Goal: Task Accomplishment & Management: Manage account settings

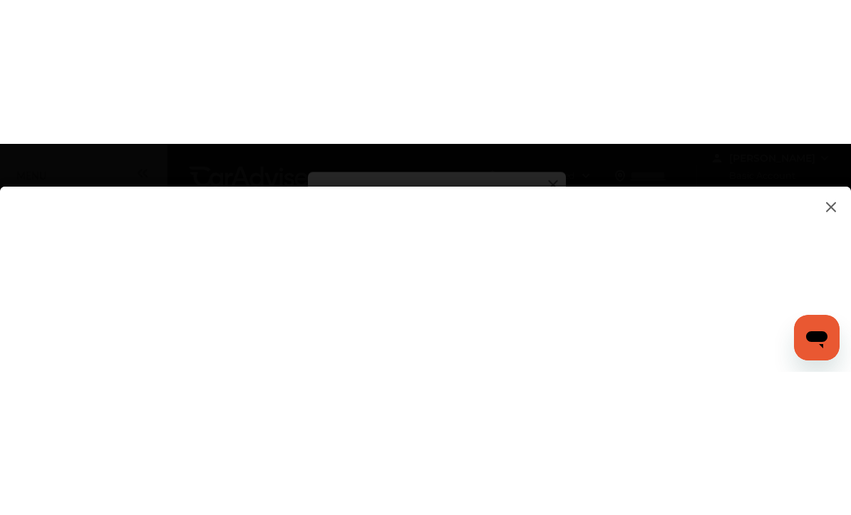
scroll to position [145, 0]
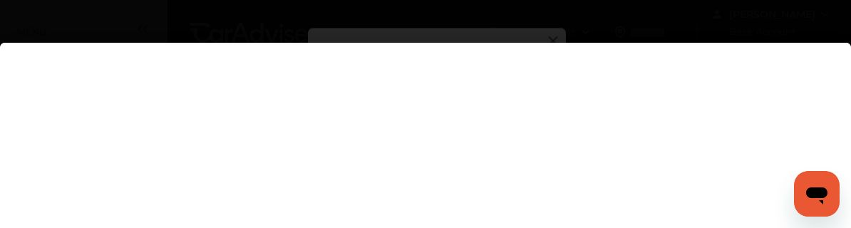
type input "**********"
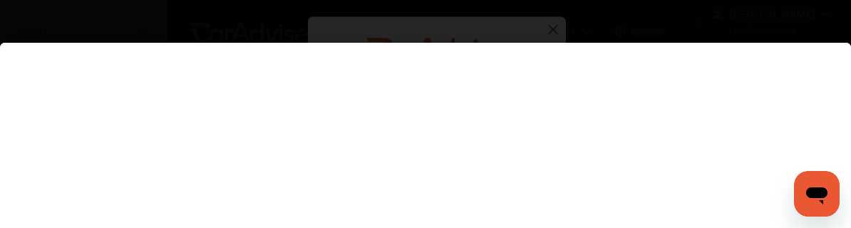
scroll to position [0, 0]
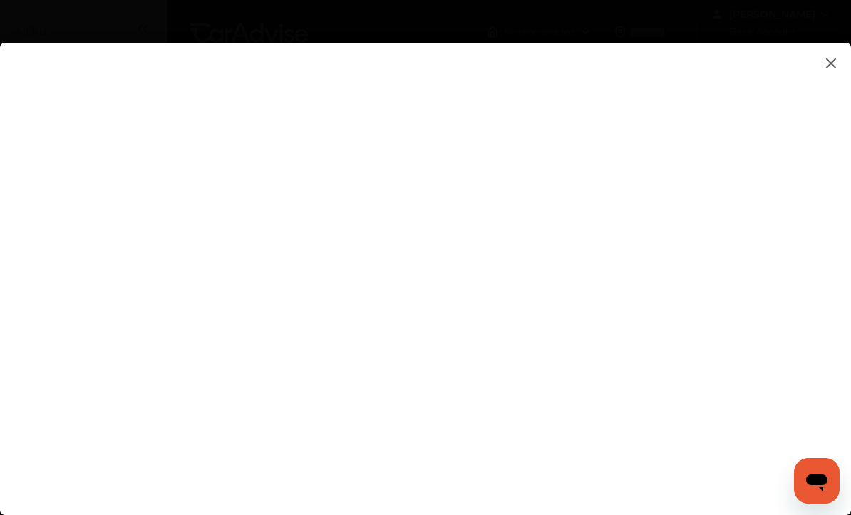
click at [472, 230] on input "**********" at bounding box center [597, 232] width 296 height 19
click at [374, 149] on flutter-view at bounding box center [425, 275] width 851 height 464
click at [402, 168] on flutter-view "**********" at bounding box center [425, 275] width 851 height 464
click at [767, 318] on flutter-view at bounding box center [425, 275] width 851 height 464
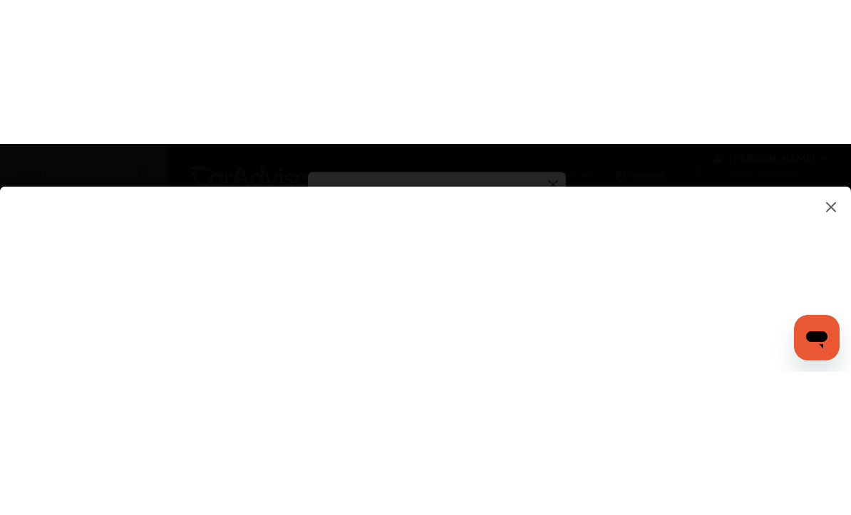
scroll to position [115, 0]
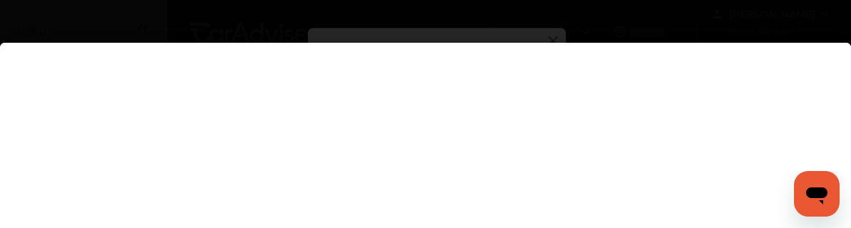
type textarea "**********"
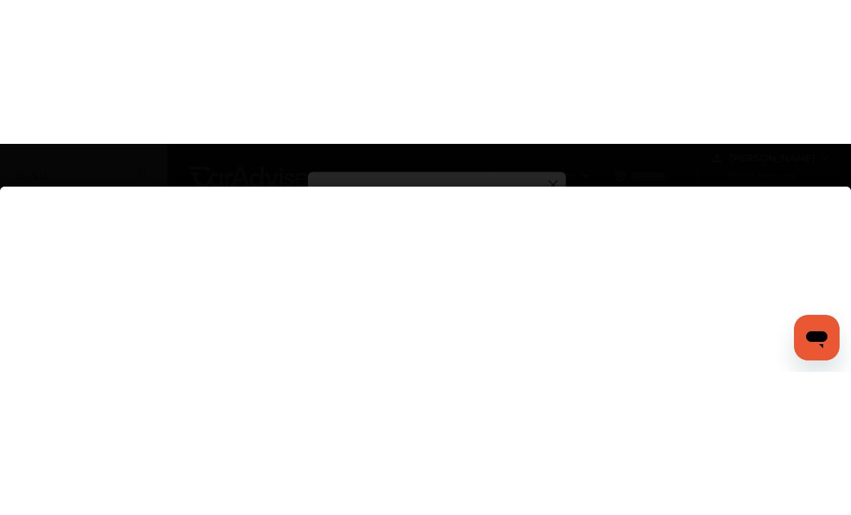
scroll to position [0, 0]
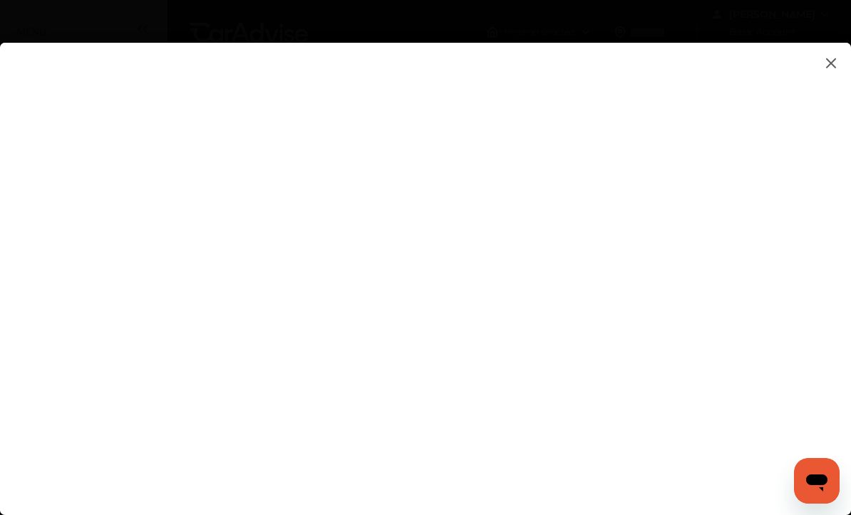
click at [468, 121] on flutter-view at bounding box center [425, 275] width 851 height 464
click at [757, 413] on flutter-view at bounding box center [425, 275] width 851 height 464
click at [483, 397] on flutter-view at bounding box center [425, 275] width 851 height 464
click at [498, 444] on flutter-view at bounding box center [425, 275] width 851 height 464
click at [831, 65] on img at bounding box center [830, 63] width 17 height 18
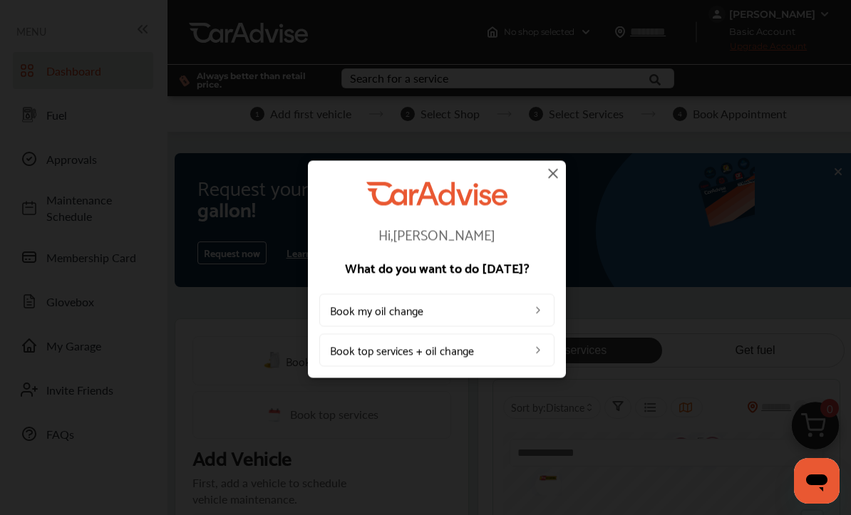
click at [558, 171] on img at bounding box center [552, 173] width 17 height 17
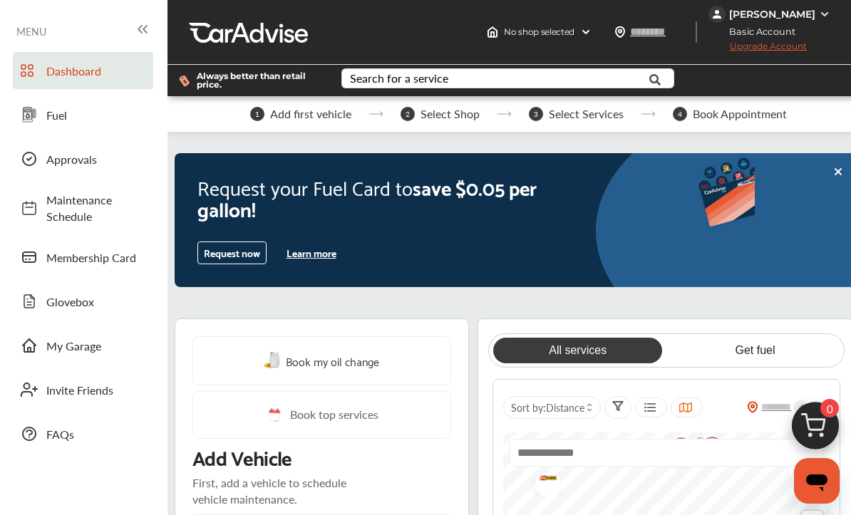
click at [756, 43] on span "Upgrade Account" at bounding box center [757, 50] width 98 height 18
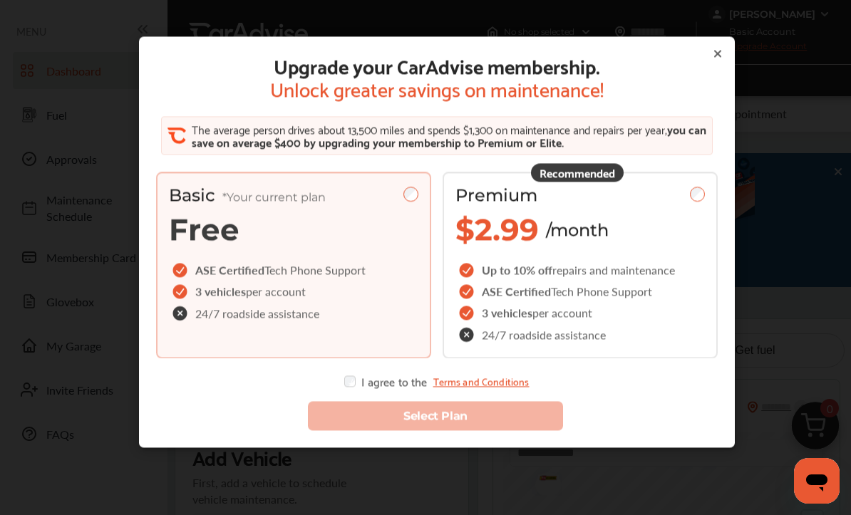
click at [720, 46] on div "Upgrade your CarAdvise membership. Unlock greater savings on maintenance! The a…" at bounding box center [437, 241] width 596 height 411
click at [726, 52] on div "Upgrade your CarAdvise membership. Unlock greater savings on maintenance! The a…" at bounding box center [437, 241] width 596 height 411
click at [721, 49] on icon at bounding box center [717, 53] width 11 height 11
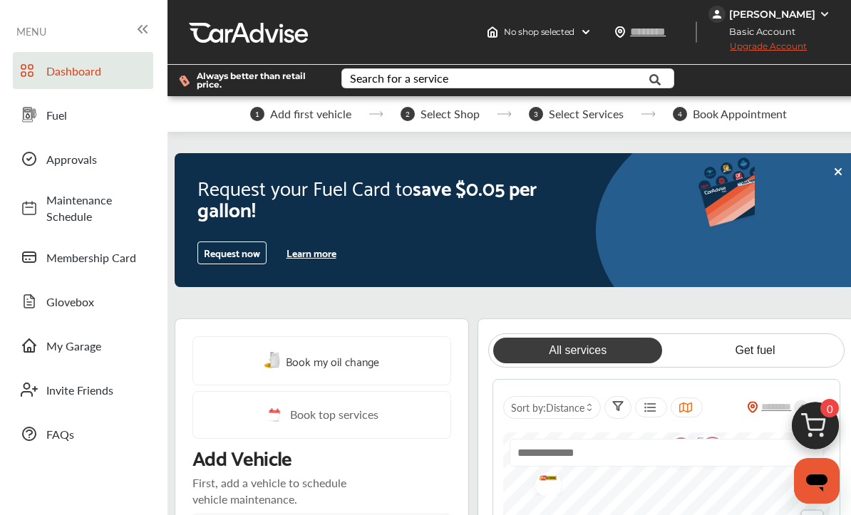
click at [60, 261] on span "Membership Card" at bounding box center [96, 257] width 100 height 16
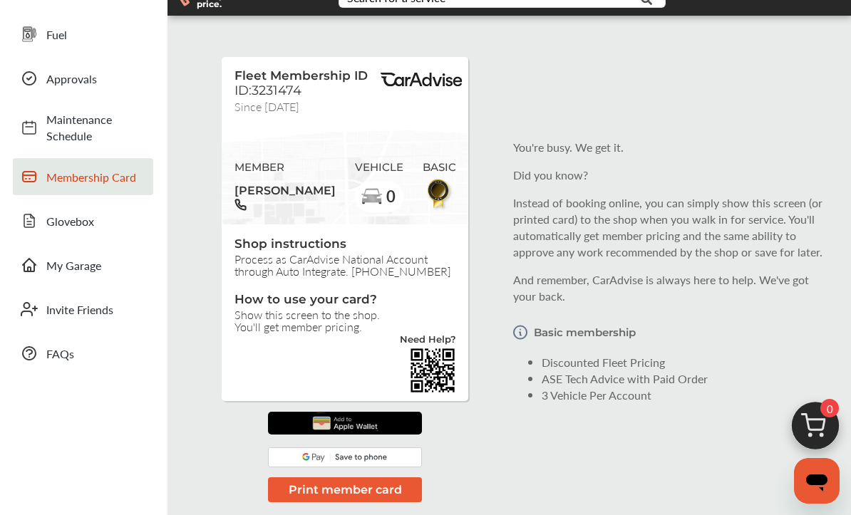
scroll to position [84, 0]
